Goal: Information Seeking & Learning: Learn about a topic

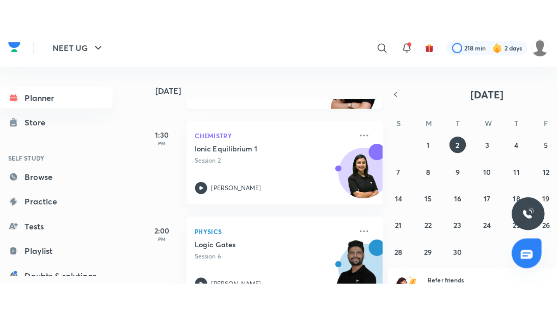
scroll to position [157, 0]
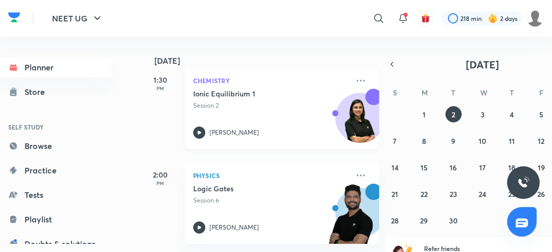
click at [201, 134] on icon at bounding box center [199, 132] width 12 height 12
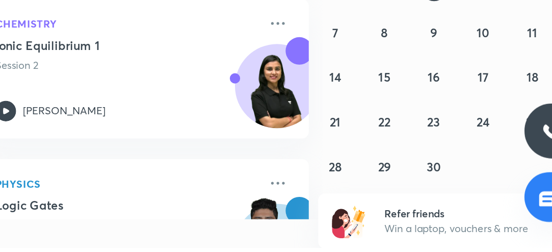
scroll to position [17, 0]
